Goal: Check status: Check status

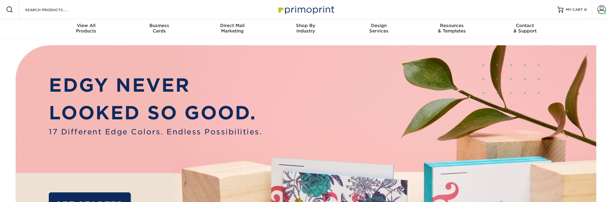
click at [599, 8] on span at bounding box center [602, 9] width 8 height 8
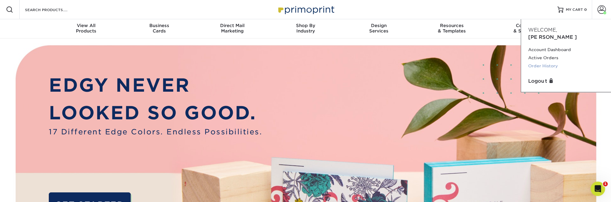
click at [540, 62] on link "Order History" at bounding box center [567, 66] width 76 height 8
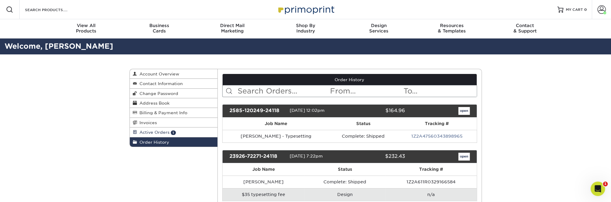
click at [154, 132] on span "Active Orders" at bounding box center [153, 132] width 33 height 5
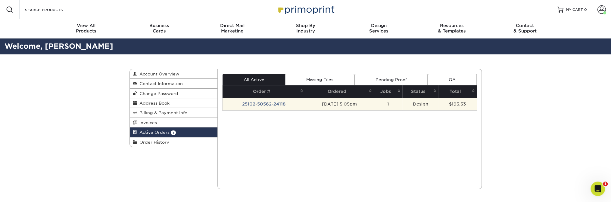
click at [277, 103] on td "25102-50562-24118" at bounding box center [264, 104] width 83 height 13
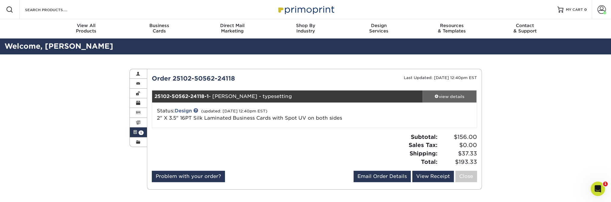
click at [448, 94] on div "view details" at bounding box center [450, 97] width 54 height 6
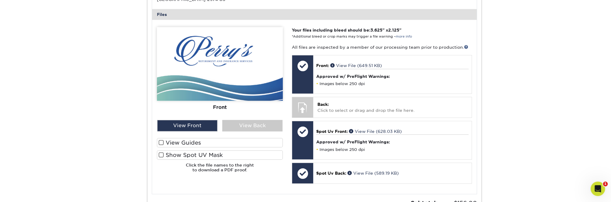
scroll to position [241, 0]
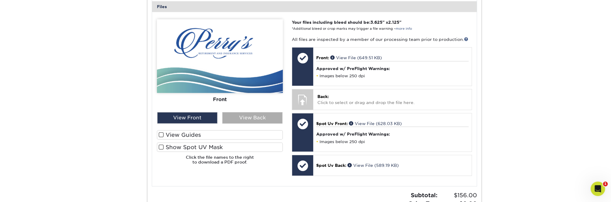
click at [248, 119] on div "View Back" at bounding box center [252, 117] width 60 height 11
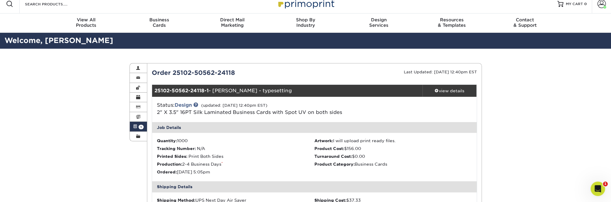
scroll to position [0, 0]
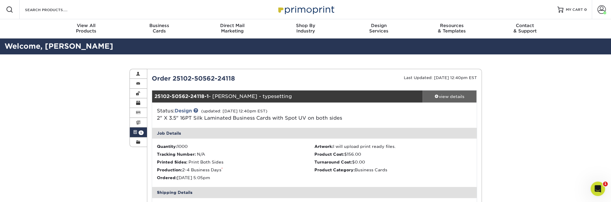
click at [456, 94] on div "view details" at bounding box center [450, 97] width 54 height 6
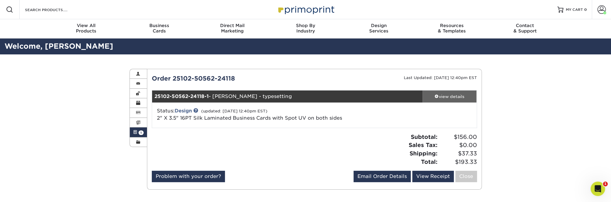
click at [450, 98] on div "view details" at bounding box center [450, 97] width 54 height 6
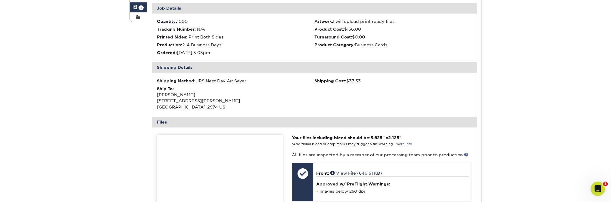
scroll to position [21, 0]
